Goal: Task Accomplishment & Management: Use online tool/utility

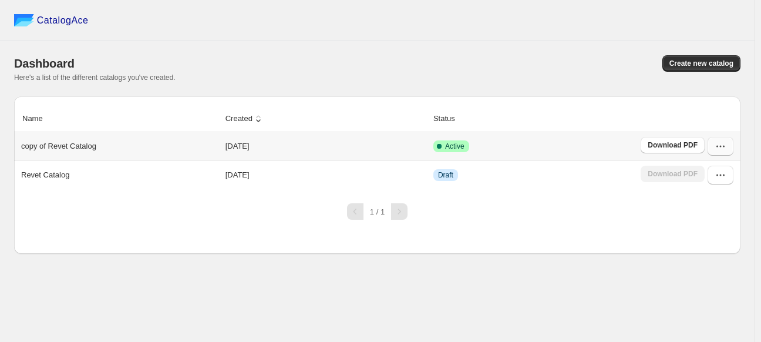
click at [723, 142] on icon "button" at bounding box center [721, 146] width 12 height 12
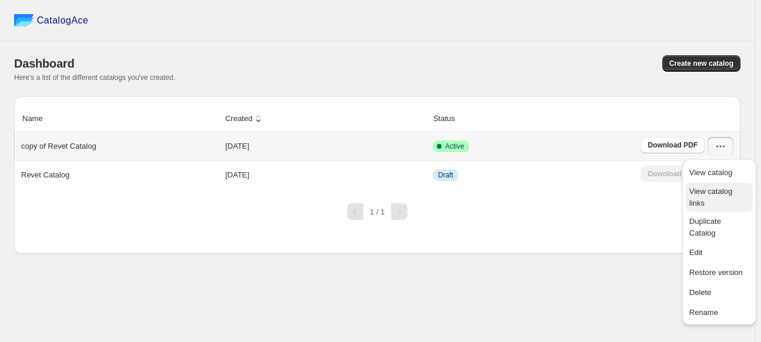
click at [726, 189] on span "View catalog links" at bounding box center [711, 197] width 43 height 21
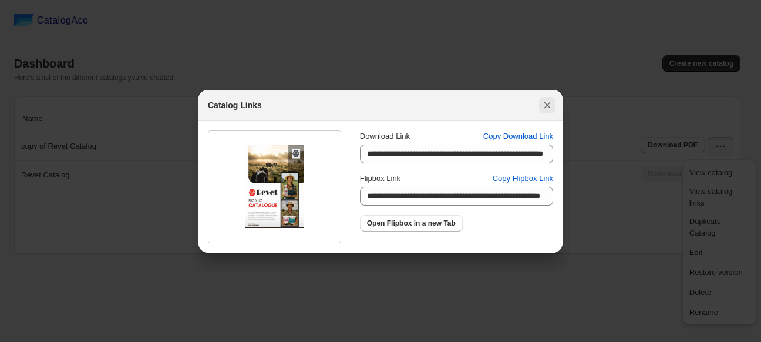
click at [555, 106] on button ":rn:" at bounding box center [547, 105] width 16 height 16
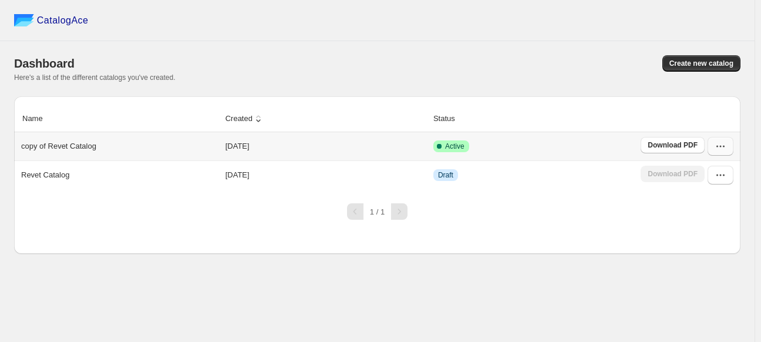
click at [724, 145] on icon "button" at bounding box center [721, 146] width 12 height 12
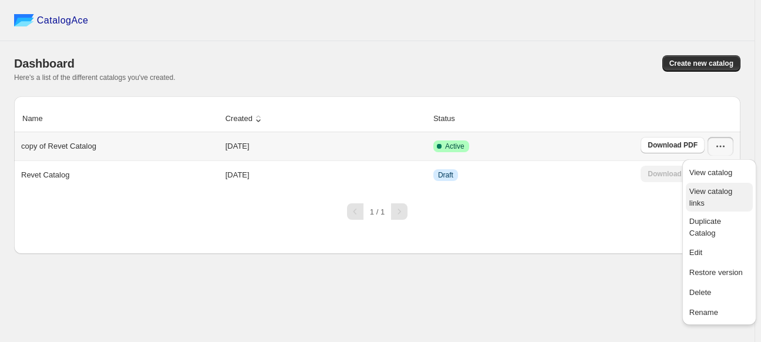
click at [726, 187] on span "View catalog links" at bounding box center [711, 197] width 43 height 21
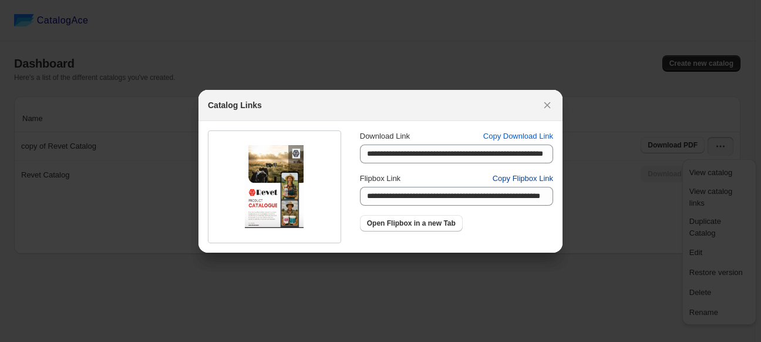
click at [540, 173] on span "Copy Flipbox Link" at bounding box center [523, 179] width 61 height 12
click at [525, 180] on span "Copy Flipbox Link" at bounding box center [523, 179] width 61 height 12
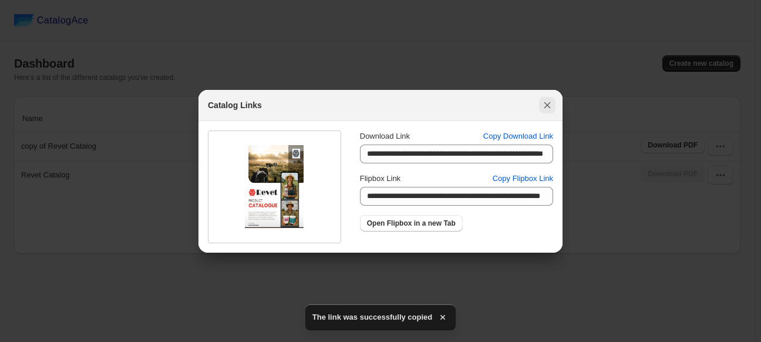
click at [550, 103] on icon ":rn:" at bounding box center [548, 105] width 12 height 12
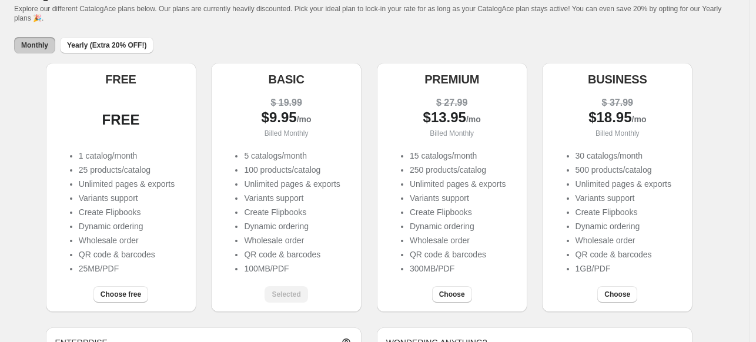
scroll to position [176, 0]
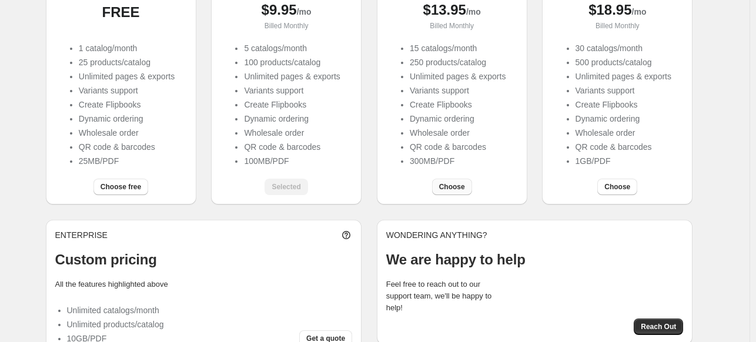
click at [449, 192] on span "Choose" at bounding box center [452, 186] width 26 height 9
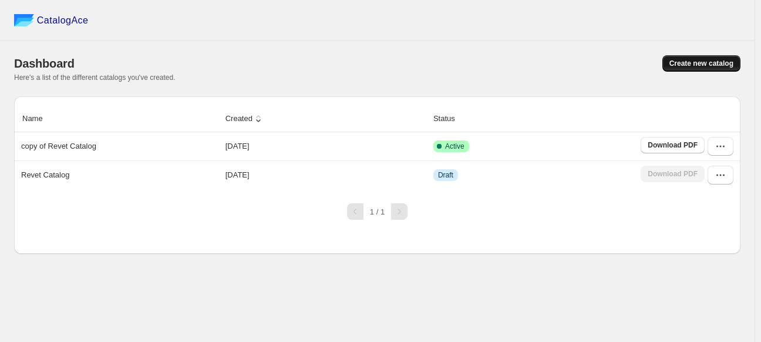
click at [680, 59] on span "Create new catalog" at bounding box center [702, 63] width 64 height 9
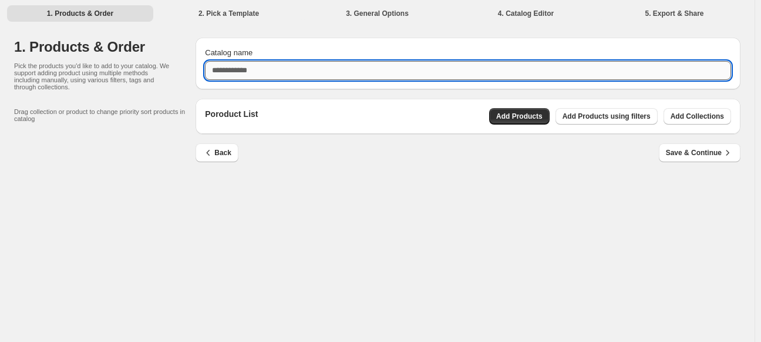
click at [239, 72] on input "Catalog name" at bounding box center [468, 70] width 526 height 19
type input "**********"
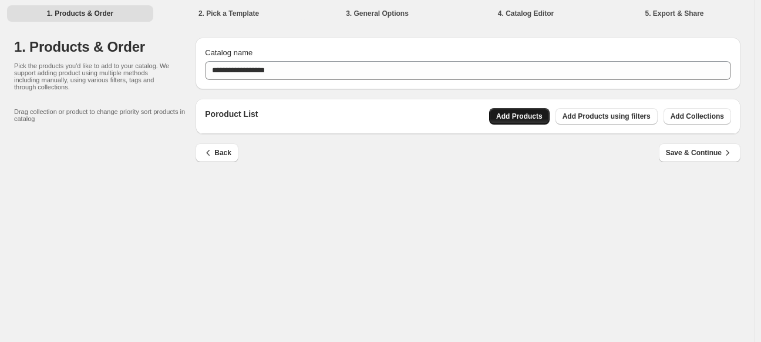
click at [528, 116] on span "Add Products" at bounding box center [519, 116] width 46 height 9
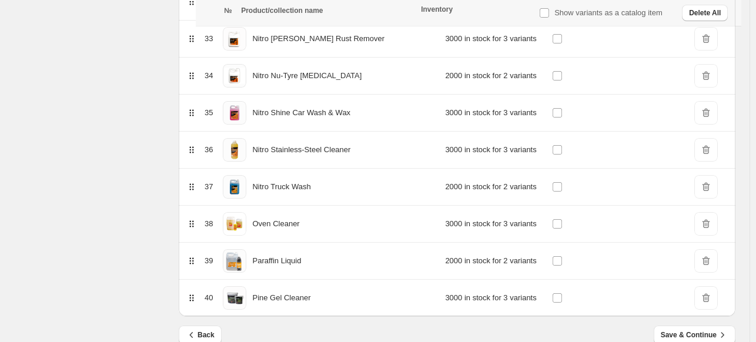
scroll to position [1398, 0]
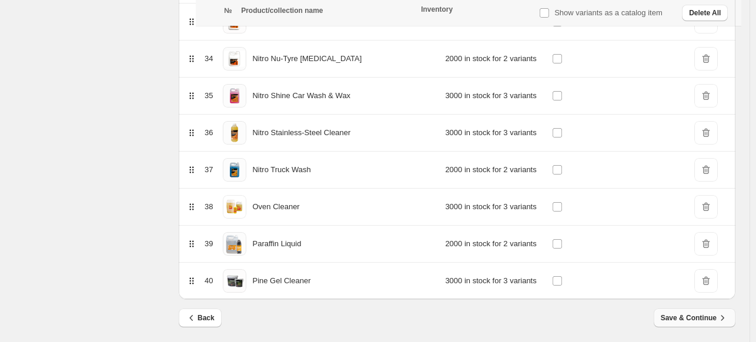
click at [710, 312] on span "Save & Continue" at bounding box center [694, 318] width 68 height 12
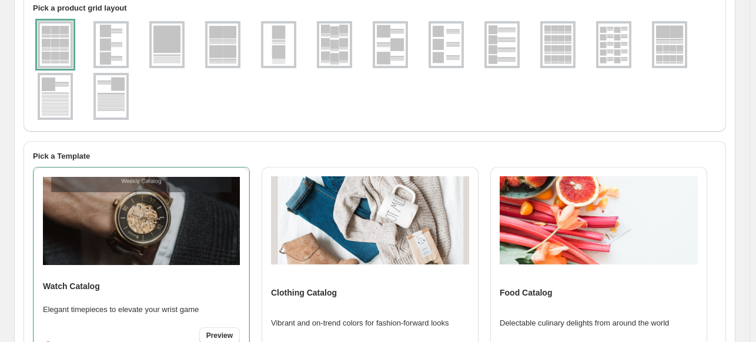
scroll to position [117, 0]
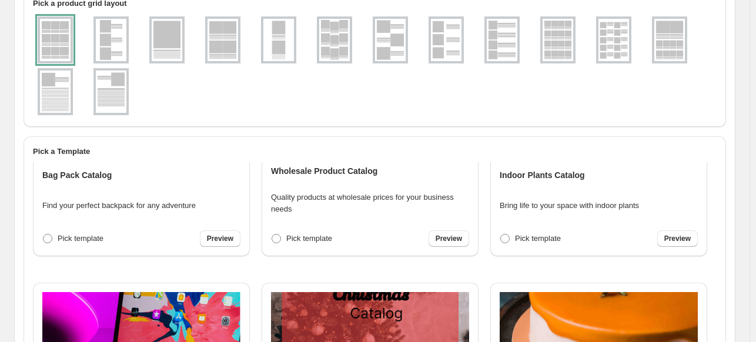
click at [296, 227] on div "Wholesale Product Catalog Quality products at wholesale prices for your busines…" at bounding box center [370, 153] width 198 height 188
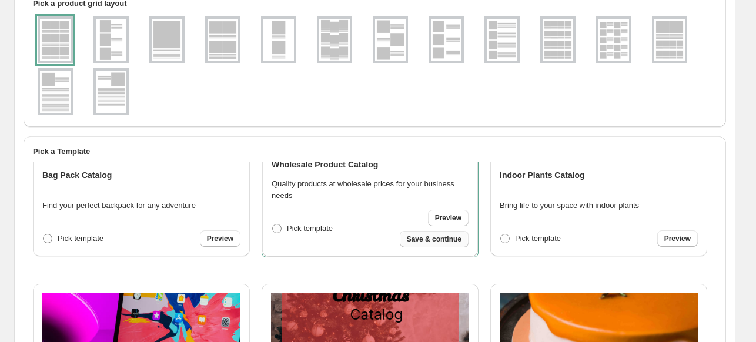
click at [446, 241] on span "Save & continue" at bounding box center [434, 238] width 55 height 9
select select "**********"
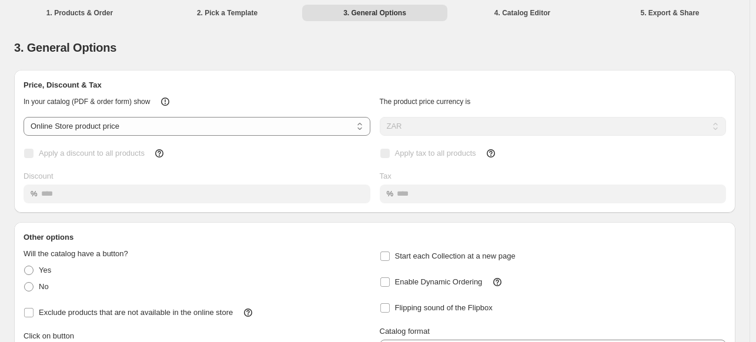
scroll to position [0, 0]
click at [221, 11] on li "2. Pick a Template" at bounding box center [227, 13] width 145 height 16
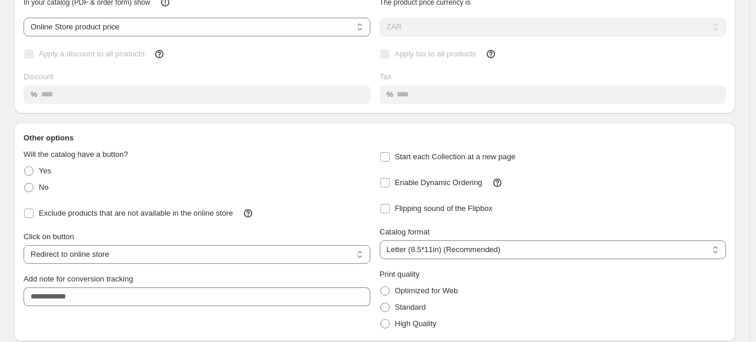
scroll to position [143, 0]
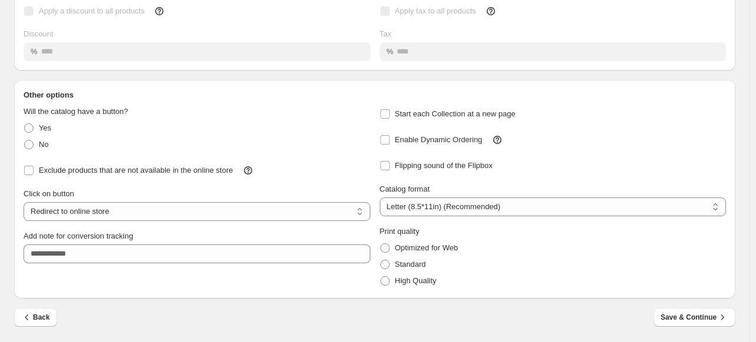
click at [31, 327] on div "Back Save & Continue" at bounding box center [374, 325] width 721 height 34
click at [33, 319] on span "Back" at bounding box center [35, 317] width 29 height 12
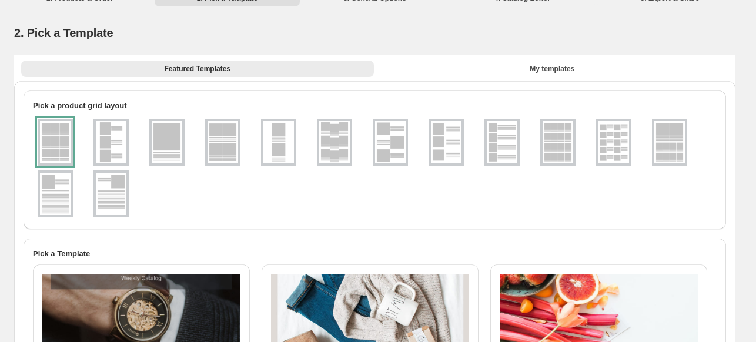
scroll to position [0, 0]
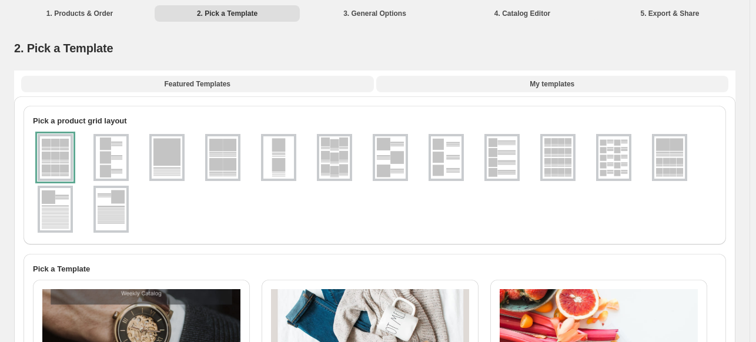
click at [562, 88] on span "My templates" at bounding box center [551, 83] width 45 height 9
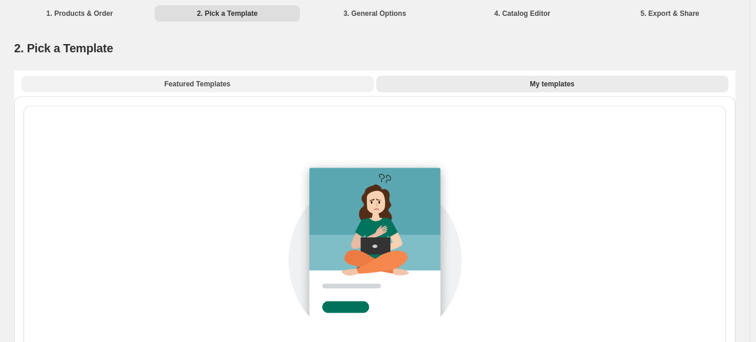
click at [215, 81] on span "Featured Templates" at bounding box center [197, 83] width 66 height 9
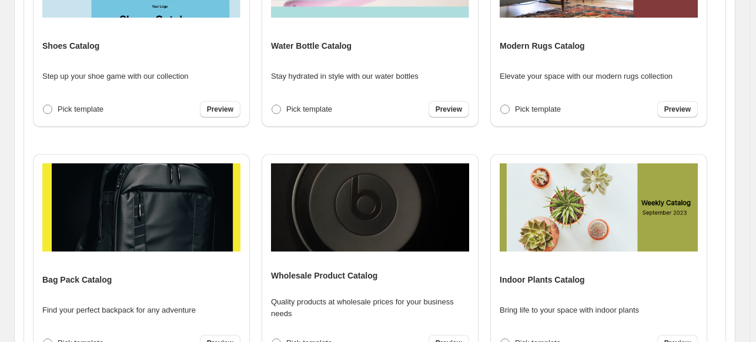
scroll to position [1292, 0]
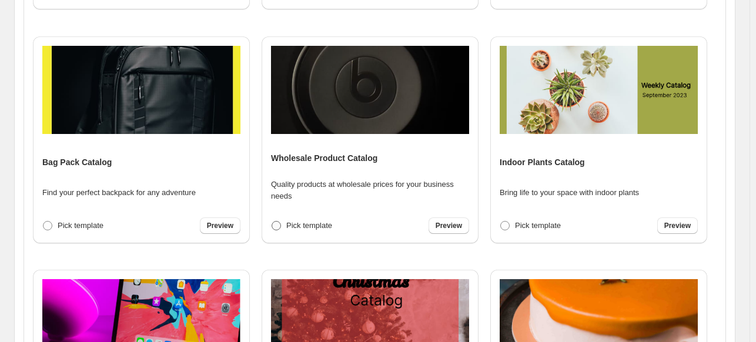
click at [325, 223] on span "Pick template" at bounding box center [309, 225] width 46 height 9
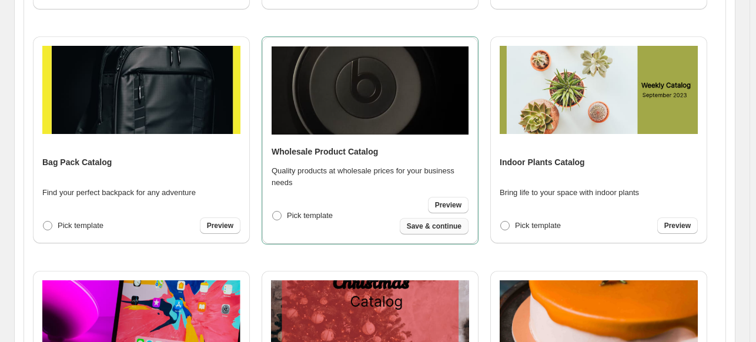
click at [441, 233] on button "Save & continue" at bounding box center [433, 226] width 69 height 16
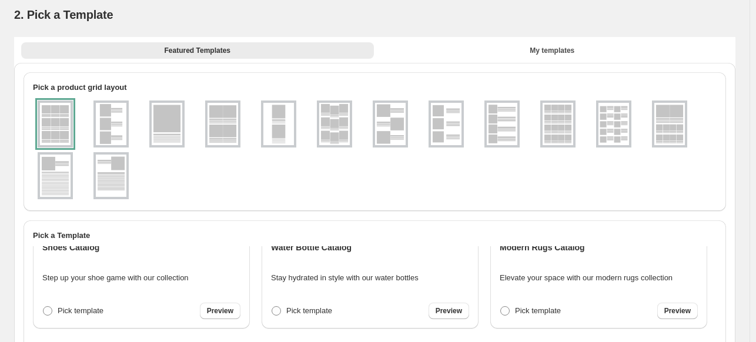
select select "**********"
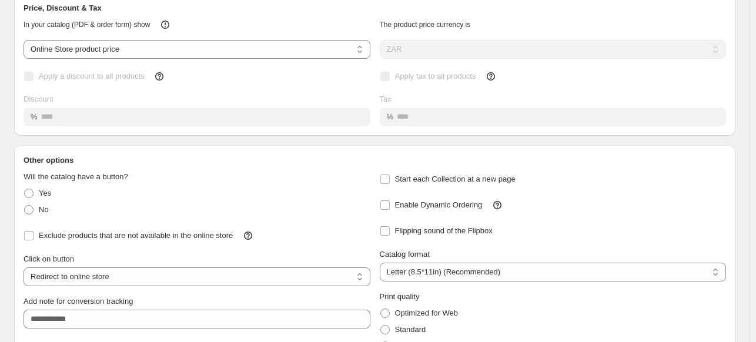
scroll to position [143, 0]
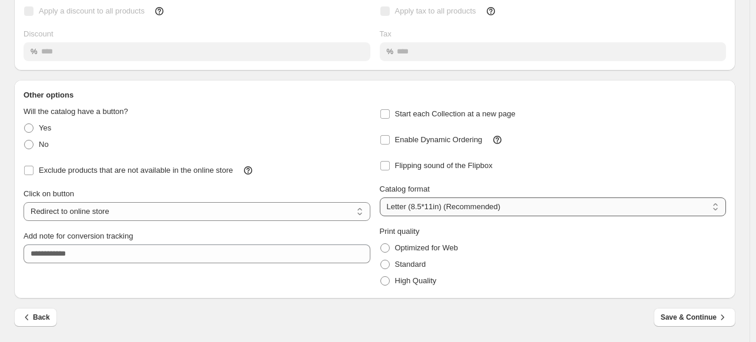
click at [401, 204] on select "**********" at bounding box center [553, 206] width 347 height 19
click at [416, 251] on span "Optimized for Web" at bounding box center [426, 247] width 63 height 9
click at [684, 317] on span "Save & Continue" at bounding box center [694, 317] width 68 height 12
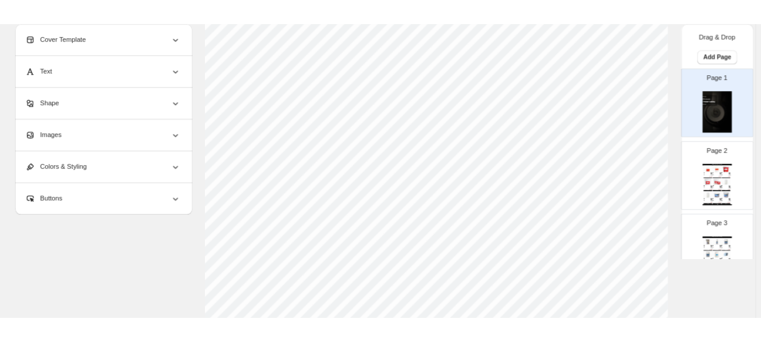
scroll to position [0, 0]
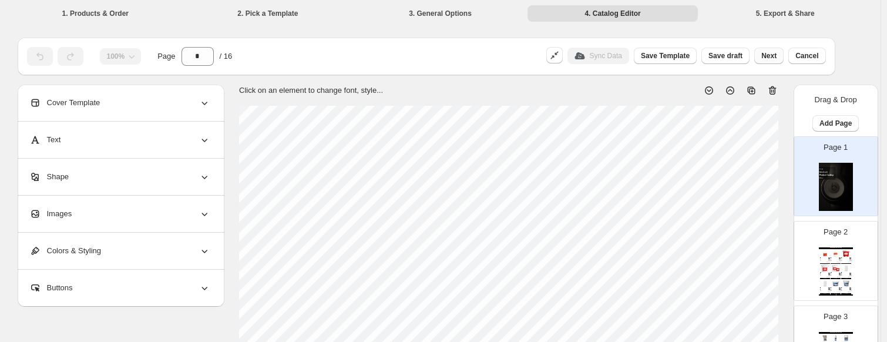
click at [761, 57] on span "Next" at bounding box center [768, 55] width 15 height 9
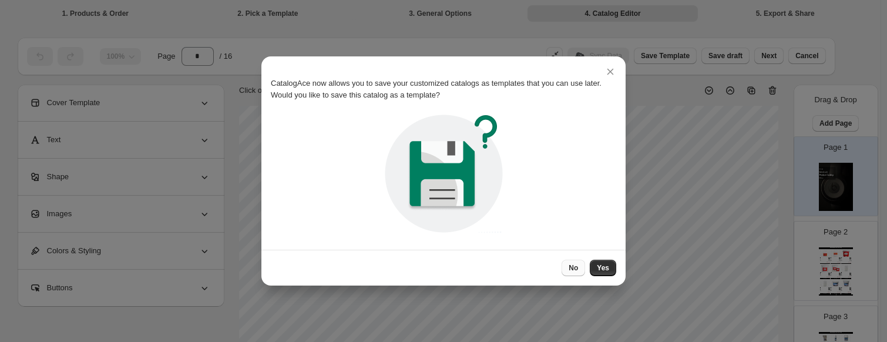
click at [583, 269] on button "No" at bounding box center [573, 268] width 23 height 16
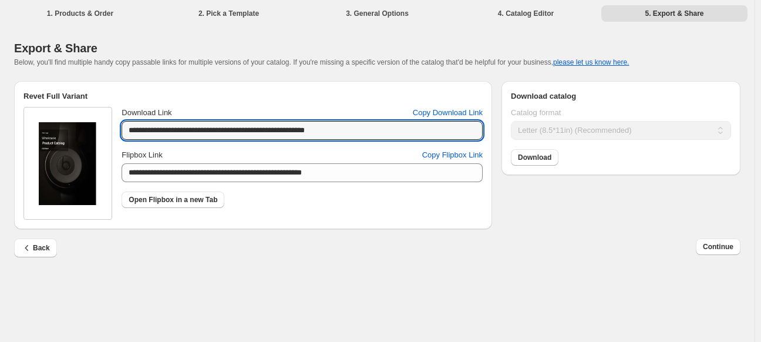
drag, startPoint x: 397, startPoint y: 130, endPoint x: 105, endPoint y: 106, distance: 293.6
click at [105, 106] on div "**********" at bounding box center [253, 165] width 478 height 127
click at [229, 296] on div "**********" at bounding box center [377, 171] width 755 height 342
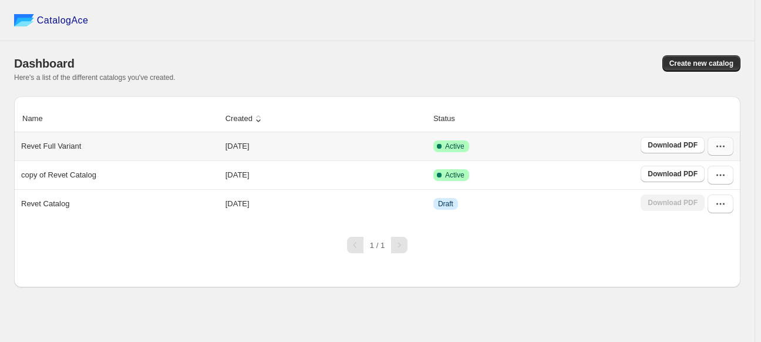
click at [726, 149] on icon "button" at bounding box center [721, 146] width 12 height 12
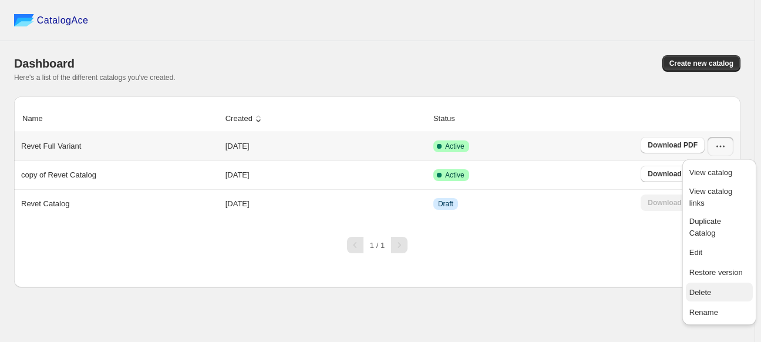
click at [718, 287] on span "Delete" at bounding box center [720, 293] width 60 height 12
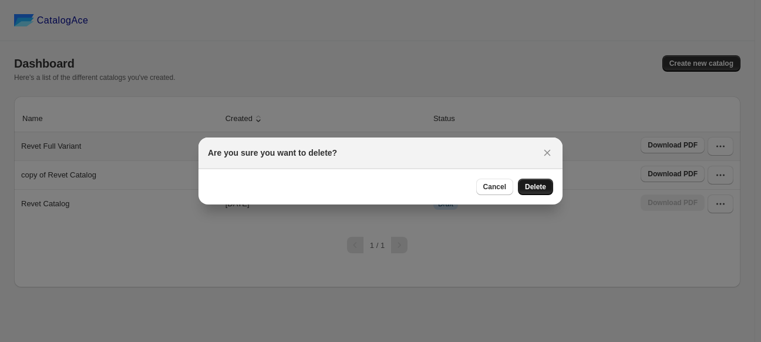
click at [539, 190] on span "Delete" at bounding box center [535, 186] width 21 height 9
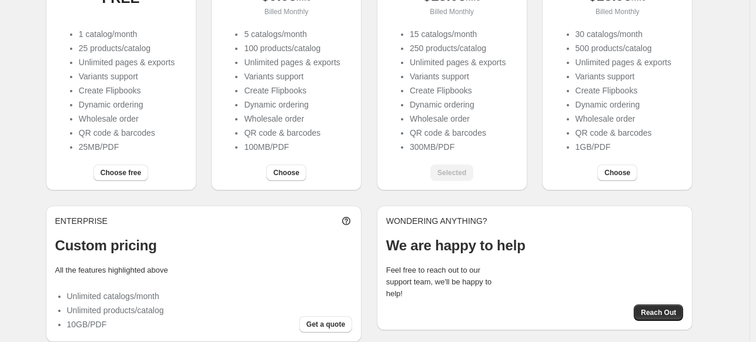
scroll to position [207, 0]
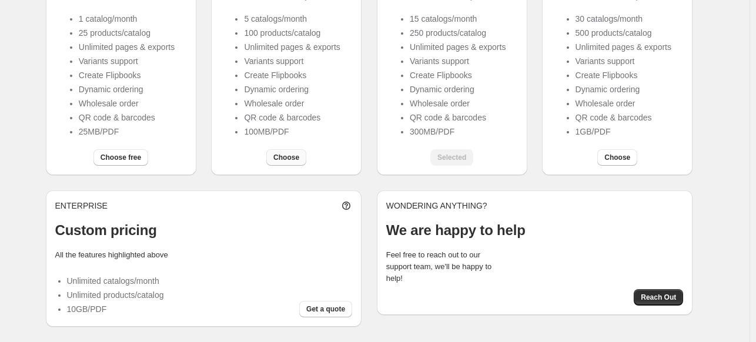
click at [293, 160] on span "Choose" at bounding box center [286, 157] width 26 height 9
